Goal: Transaction & Acquisition: Purchase product/service

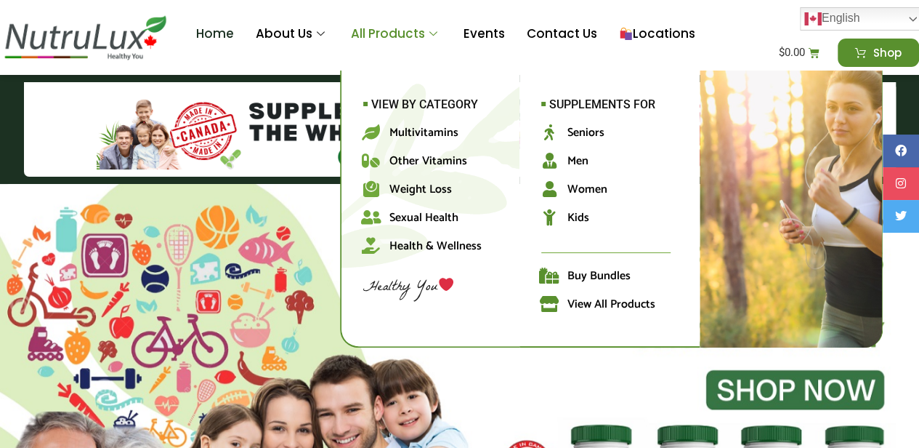
click at [410, 47] on link "All Products" at bounding box center [396, 34] width 113 height 58
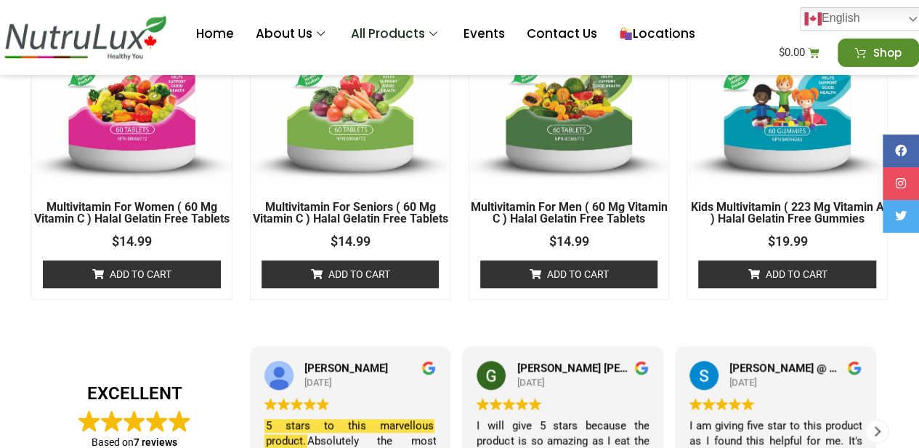
scroll to position [597, 0]
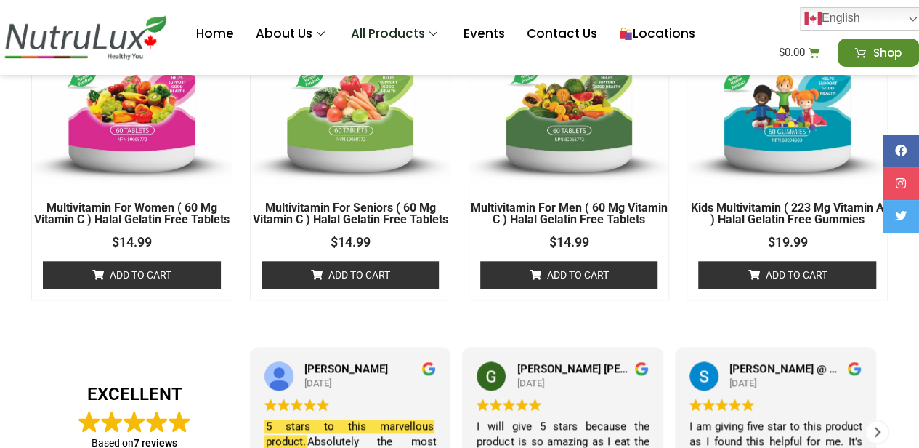
click at [152, 288] on link "Add to cart" at bounding box center [132, 275] width 178 height 28
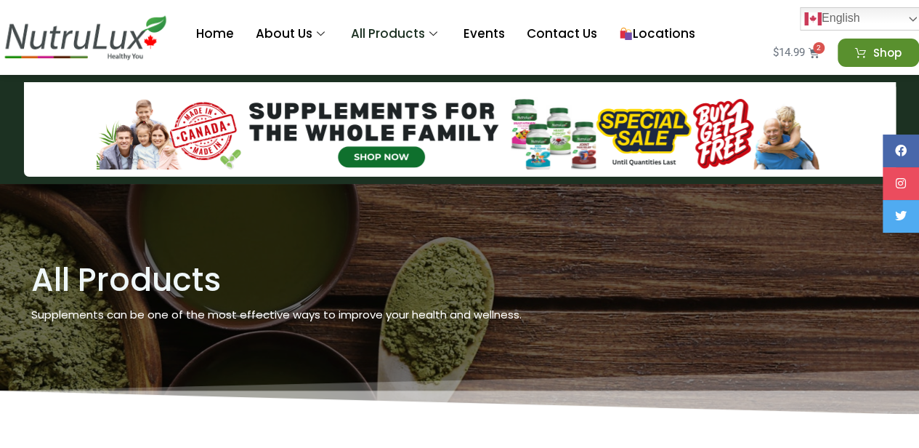
click at [823, 44] on span "2" at bounding box center [819, 48] width 12 height 12
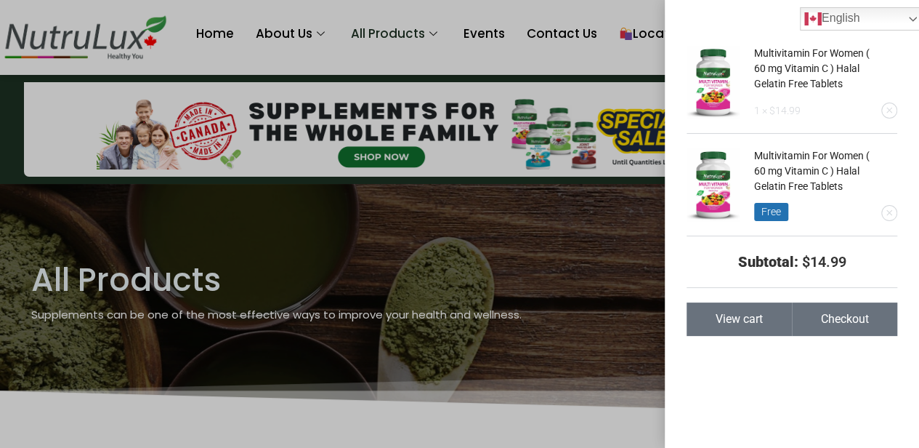
click at [789, 332] on link "View cart" at bounding box center [739, 318] width 105 height 33
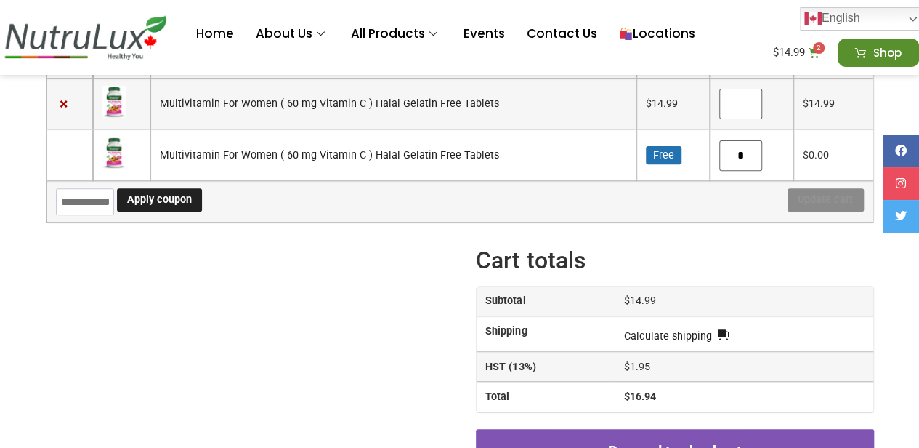
scroll to position [336, 0]
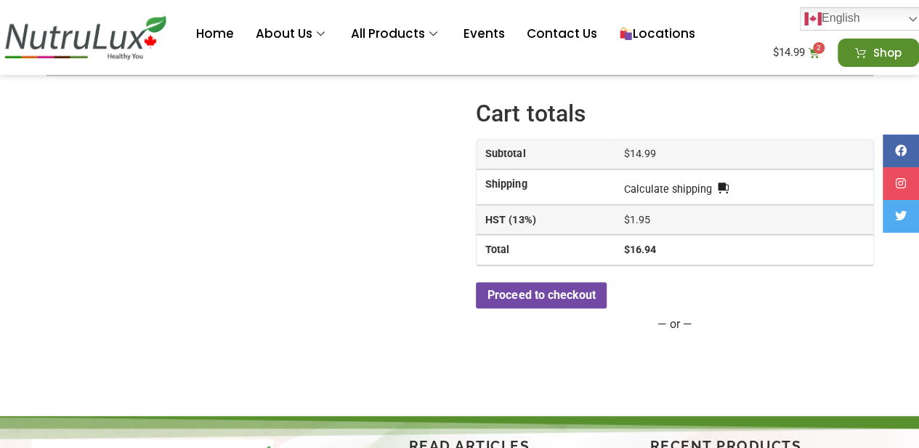
click at [548, 298] on link "Proceed to checkout" at bounding box center [541, 295] width 131 height 26
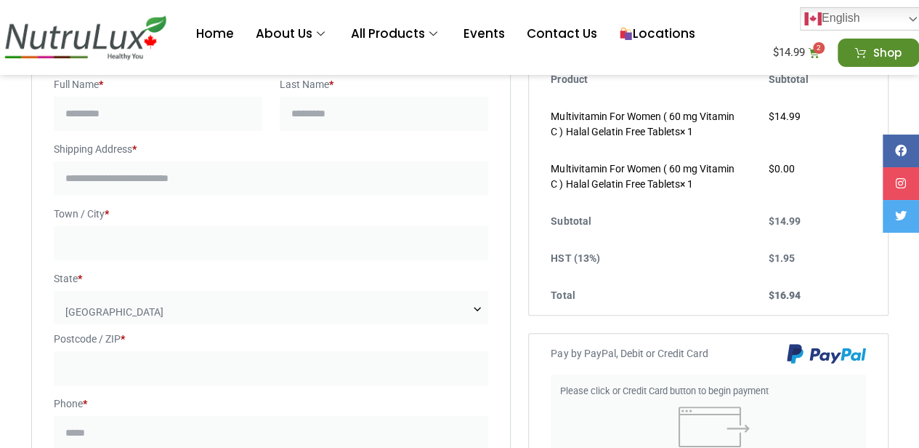
scroll to position [334, 0]
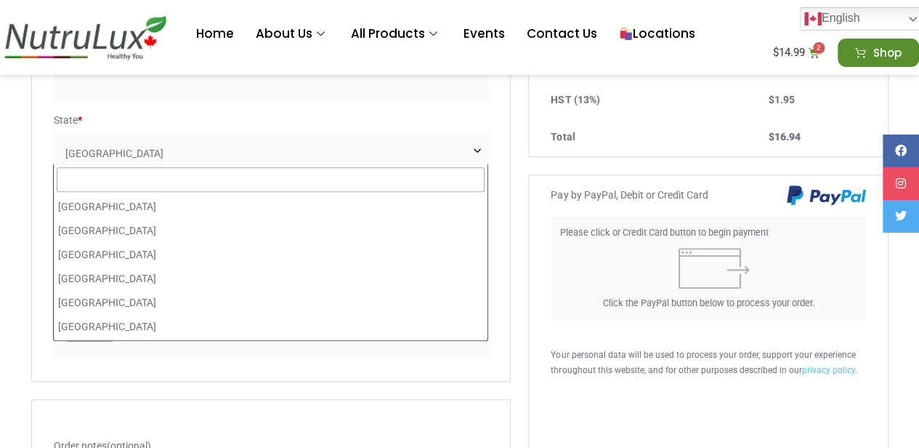
click at [201, 155] on span "[GEOGRAPHIC_DATA]" at bounding box center [271, 153] width 435 height 43
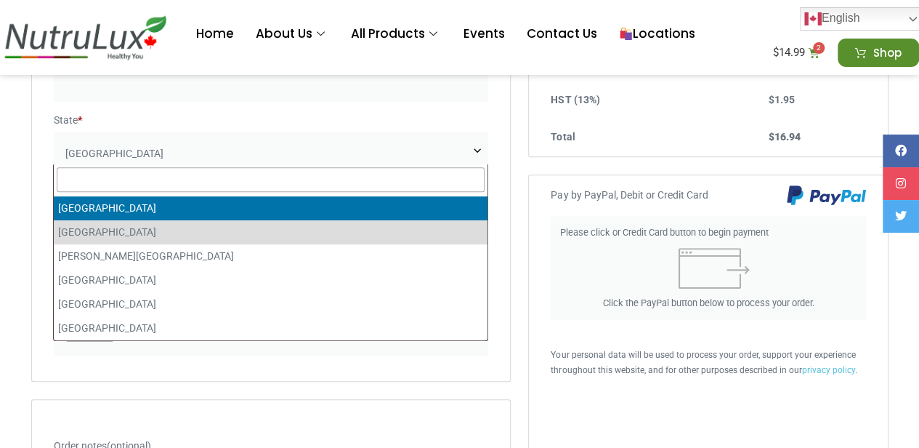
scroll to position [0, 0]
